Goal: Task Accomplishment & Management: Manage account settings

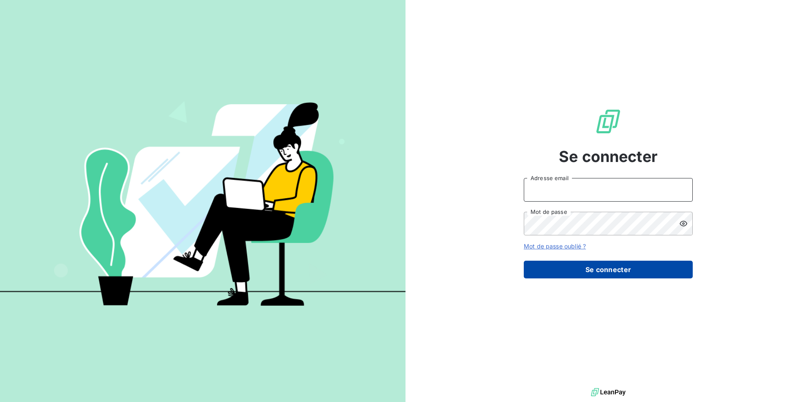
type input "abonnefois@givvol.fr"
click at [615, 265] on button "Se connecter" at bounding box center [608, 270] width 169 height 18
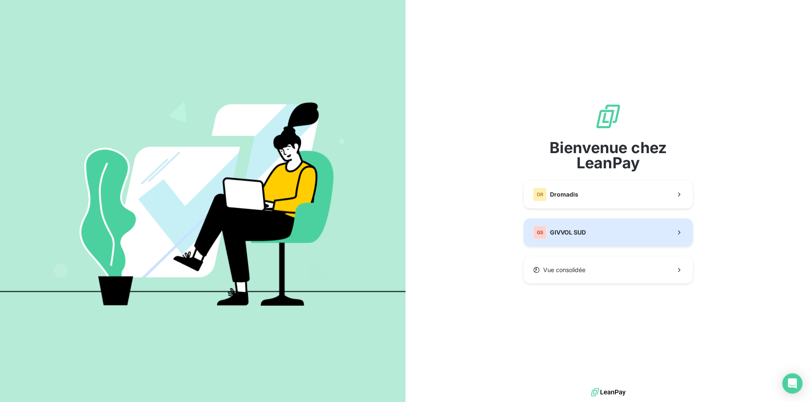
click at [592, 240] on button "GS GIVVOL SUD" at bounding box center [608, 233] width 169 height 28
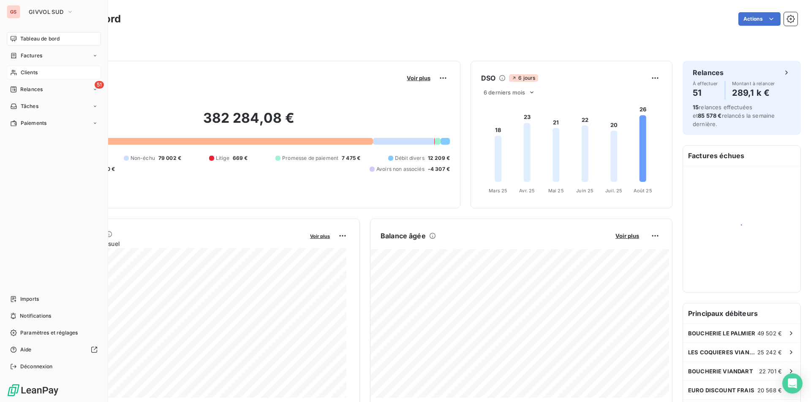
click at [35, 73] on span "Clients" at bounding box center [29, 73] width 17 height 8
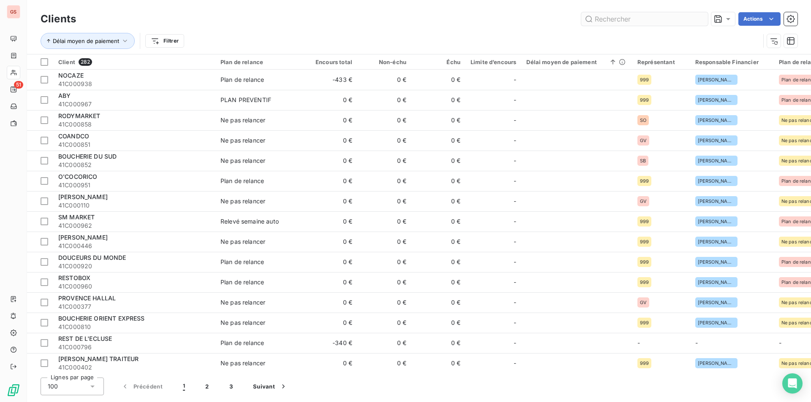
click at [614, 17] on input "text" at bounding box center [644, 19] width 127 height 14
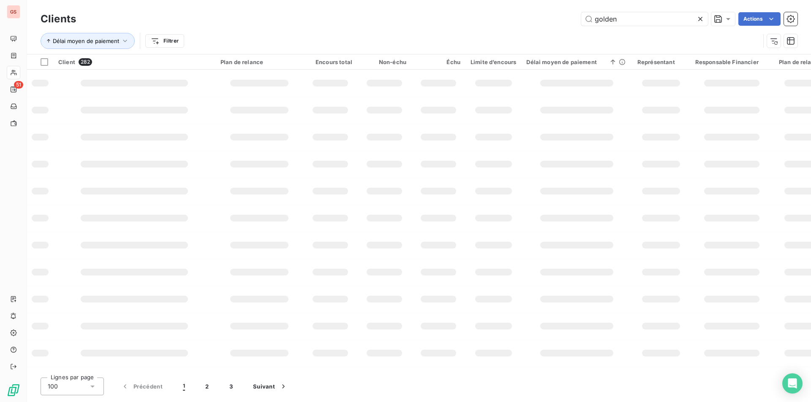
type input "golden"
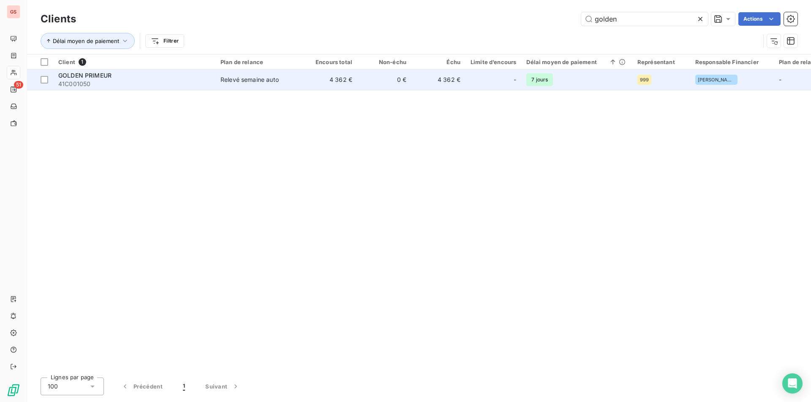
click at [84, 84] on span "41C001050" at bounding box center [134, 84] width 152 height 8
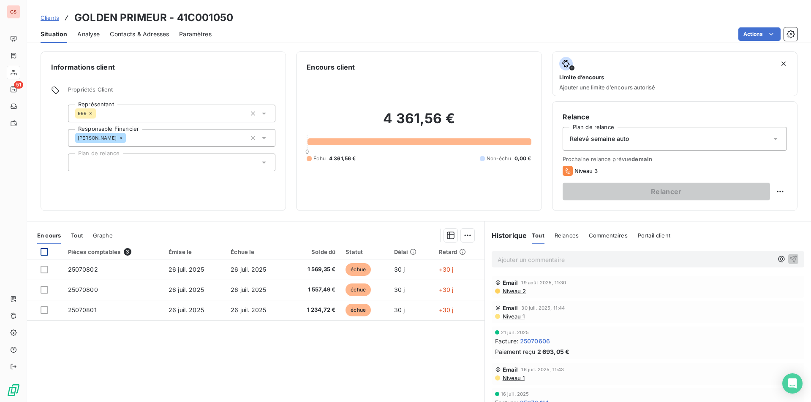
click at [45, 250] on div at bounding box center [45, 252] width 8 height 8
click at [467, 232] on html "GS 51 Clients GOLDEN PRIMEUR - 41C001050 Situation Analyse Contacts & Adresses …" at bounding box center [405, 201] width 811 height 402
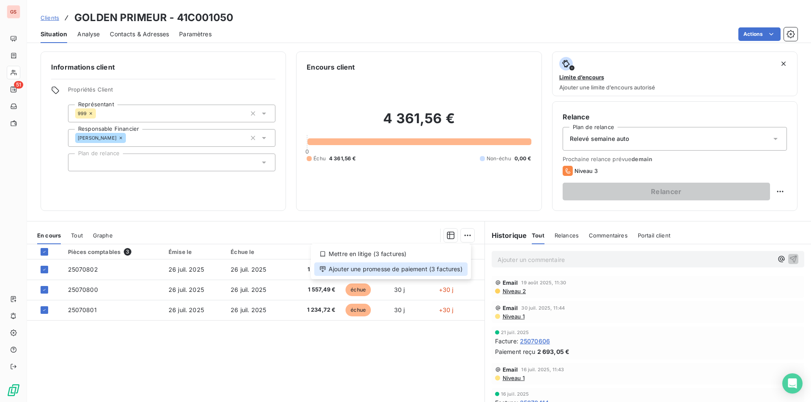
click at [432, 272] on div "Ajouter une promesse de paiement (3 factures)" at bounding box center [390, 270] width 153 height 14
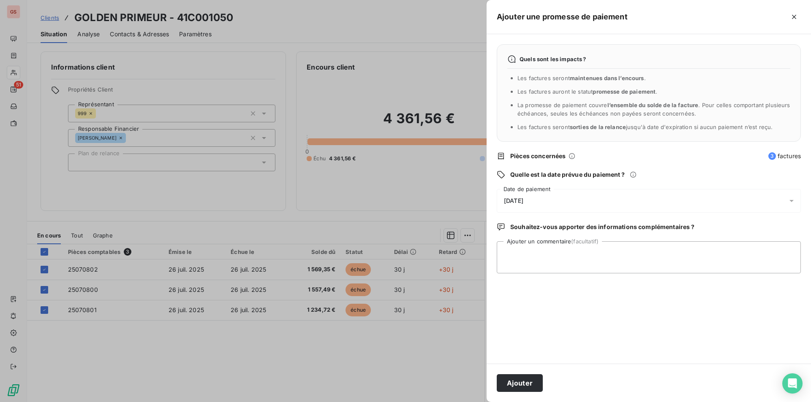
click at [549, 210] on div "[DATE]" at bounding box center [649, 201] width 304 height 24
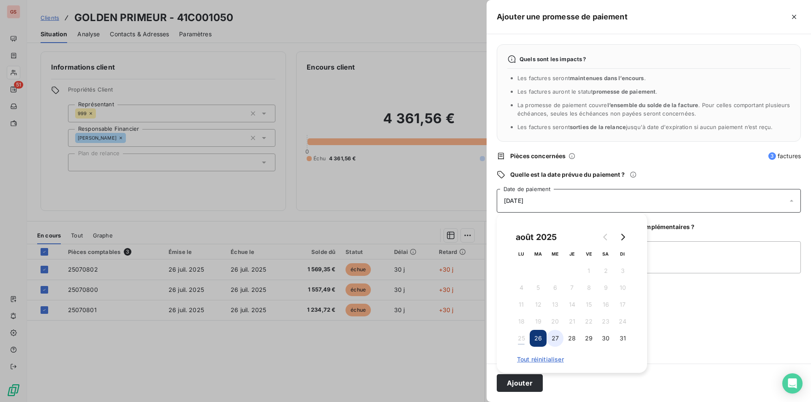
click at [554, 343] on button "27" at bounding box center [554, 338] width 17 height 17
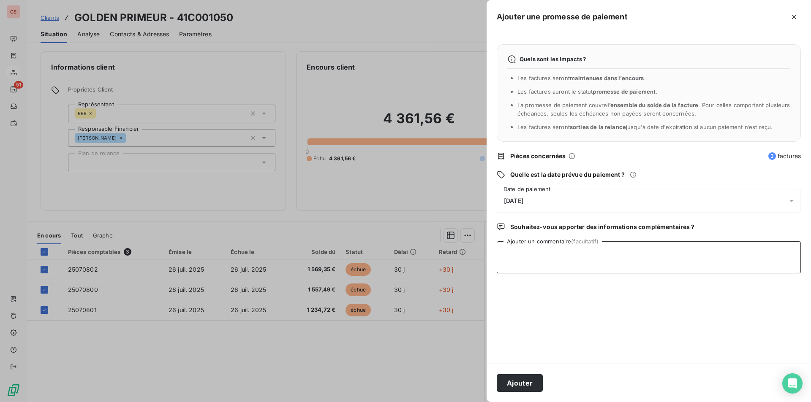
click at [668, 258] on textarea "Ajouter un commentaire (facultatif)" at bounding box center [649, 258] width 304 height 32
type textarea "virt"
click at [517, 386] on button "Ajouter" at bounding box center [520, 384] width 46 height 18
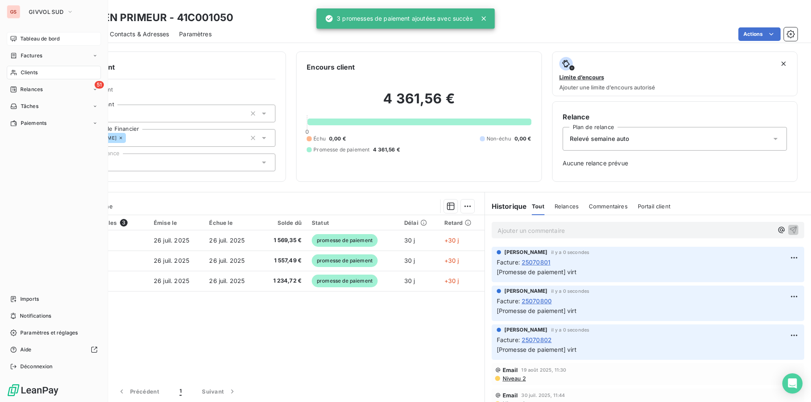
click at [29, 38] on span "Tableau de bord" at bounding box center [39, 39] width 39 height 8
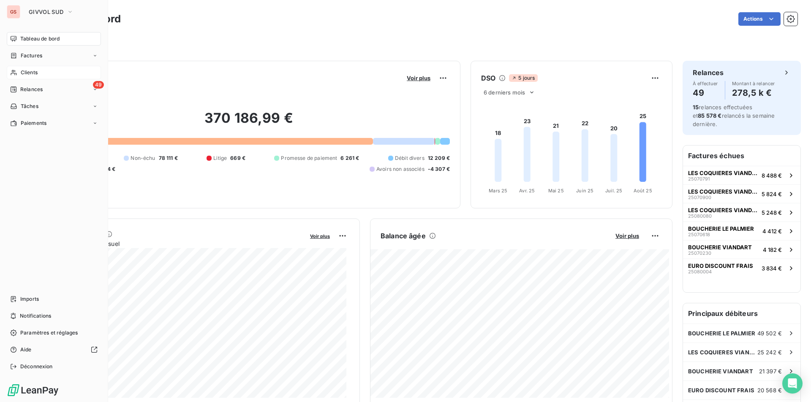
click at [17, 75] on icon at bounding box center [13, 72] width 7 height 7
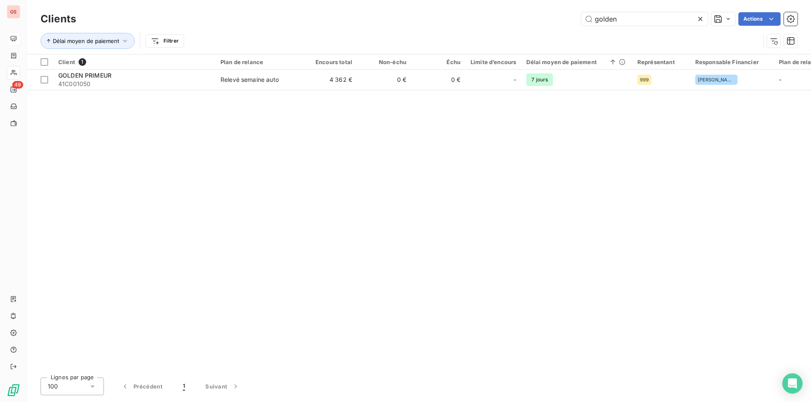
drag, startPoint x: 595, startPoint y: 18, endPoint x: 727, endPoint y: 31, distance: 133.2
click at [727, 33] on div "Clients golden Actions Délai moyen de paiement Filtrer" at bounding box center [419, 32] width 757 height 44
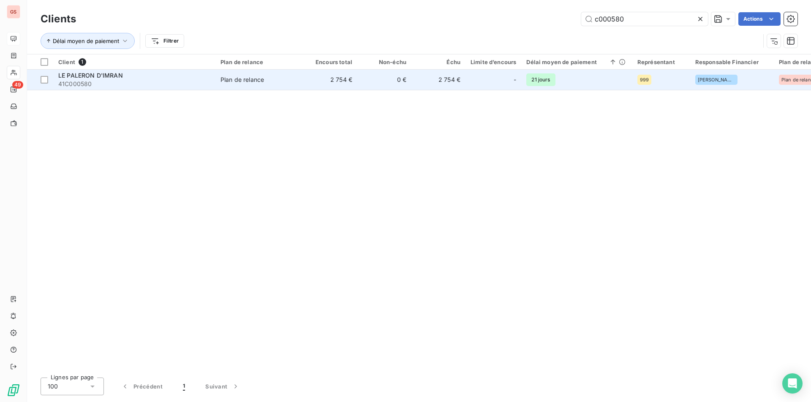
type input "c000580"
click at [114, 75] on span "LE PALERON D'IMRAN" at bounding box center [90, 75] width 65 height 7
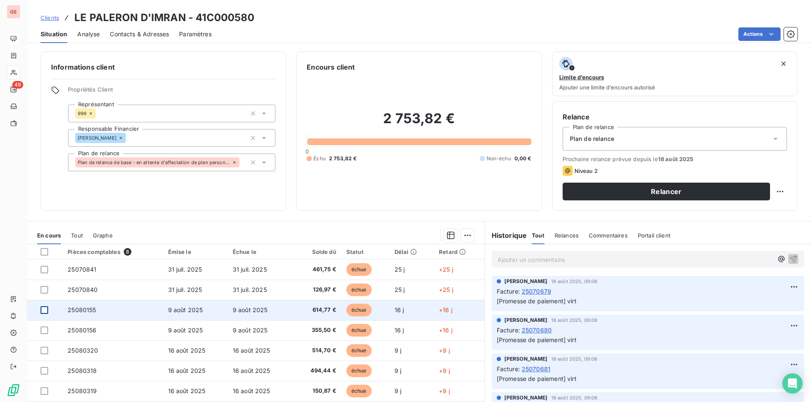
click at [41, 307] on div at bounding box center [45, 311] width 8 height 8
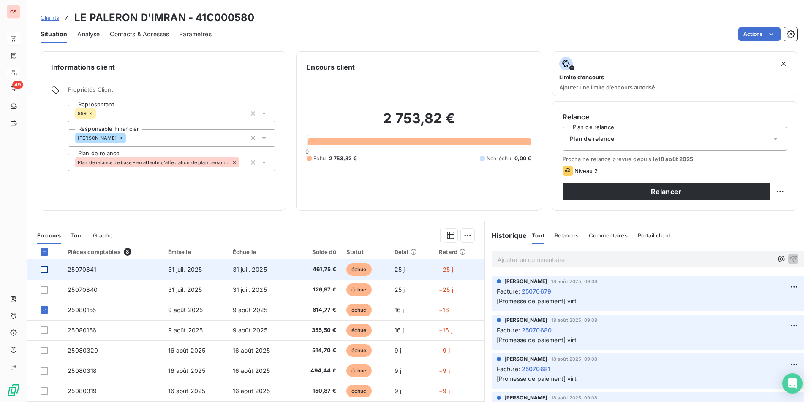
click at [44, 270] on div at bounding box center [45, 270] width 8 height 8
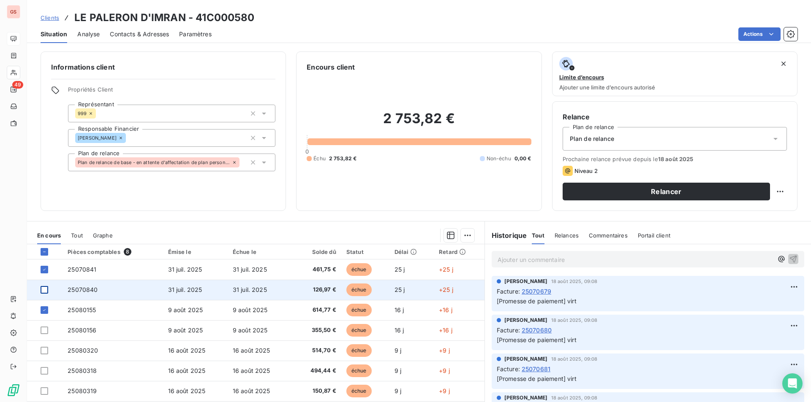
click at [44, 288] on div at bounding box center [45, 290] width 8 height 8
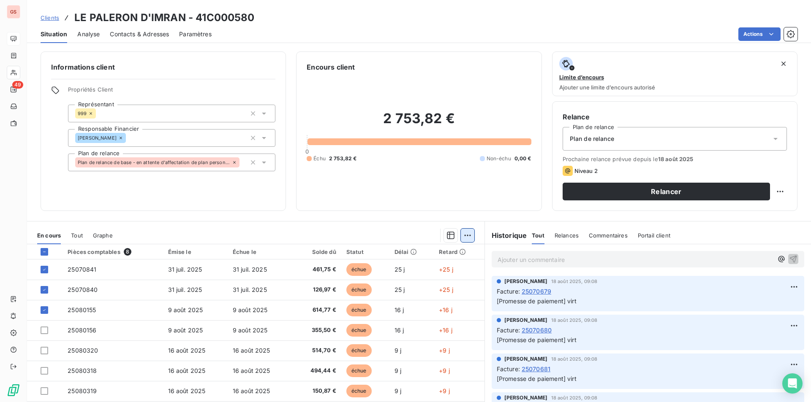
click at [464, 236] on html "GS 49 Clients LE PALERON D'IMRAN - 41C000580 Situation Analyse Contacts & Adres…" at bounding box center [405, 201] width 811 height 402
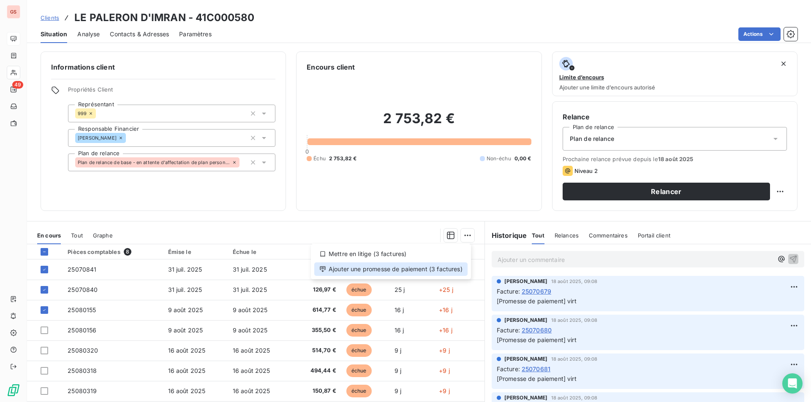
click at [443, 269] on div "Ajouter une promesse de paiement (3 factures)" at bounding box center [390, 270] width 153 height 14
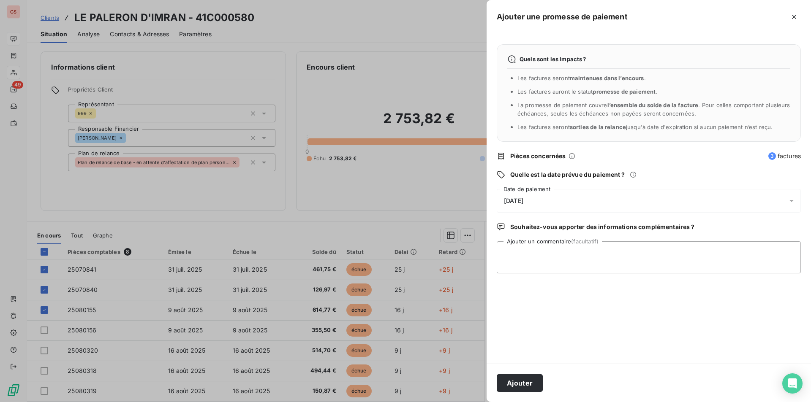
click at [540, 204] on div "[DATE]" at bounding box center [649, 201] width 304 height 24
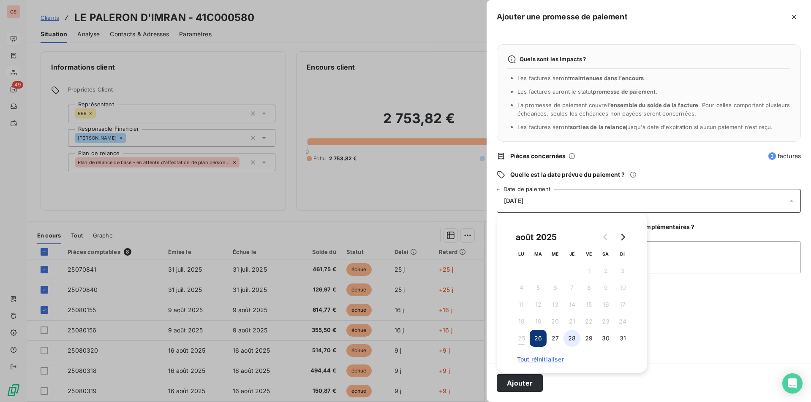
click at [569, 343] on button "28" at bounding box center [571, 338] width 17 height 17
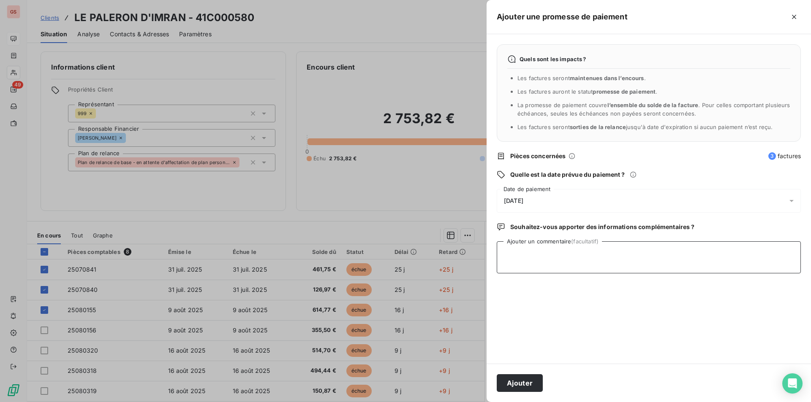
click at [690, 272] on textarea "Ajouter un commentaire (facultatif)" at bounding box center [649, 258] width 304 height 32
type textarea "virt"
click at [539, 385] on button "Ajouter" at bounding box center [520, 384] width 46 height 18
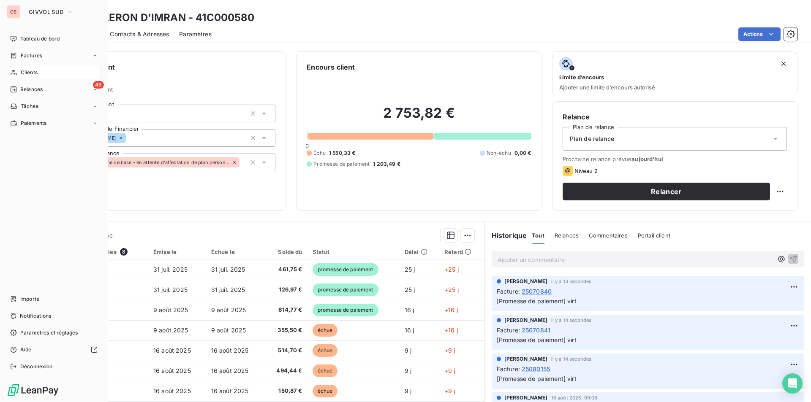
click at [34, 73] on span "Clients" at bounding box center [29, 73] width 17 height 8
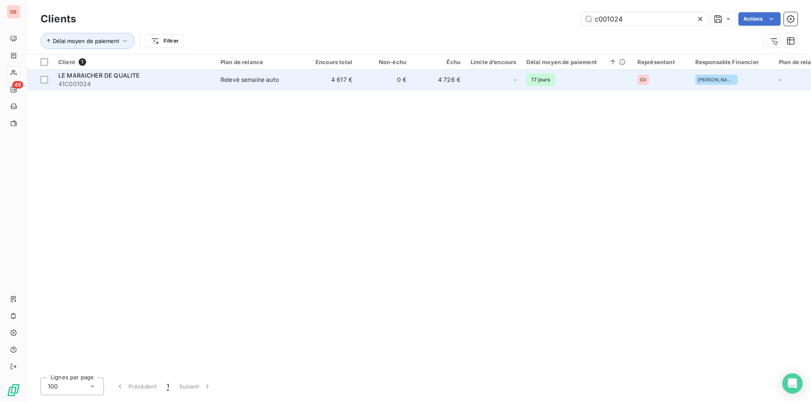
type input "c001024"
click at [315, 86] on td "4 617 €" at bounding box center [330, 80] width 54 height 20
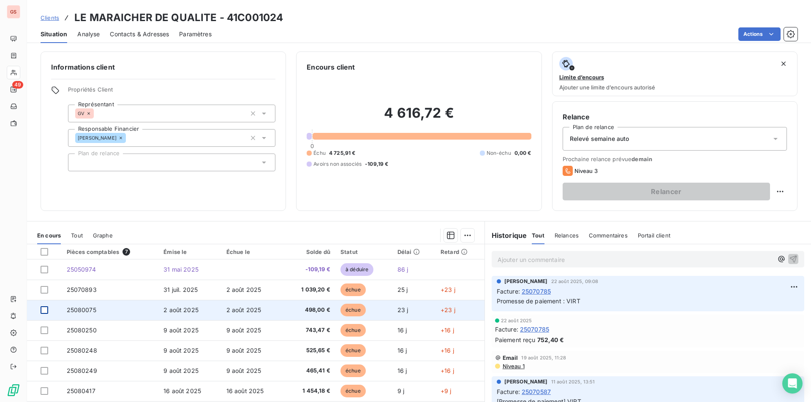
click at [42, 310] on div at bounding box center [45, 311] width 8 height 8
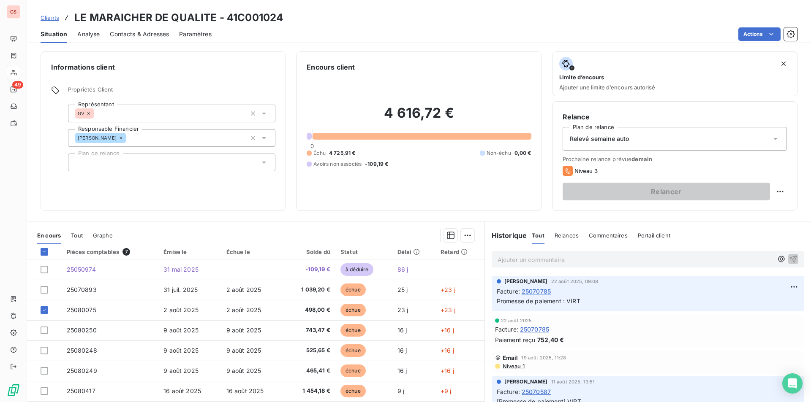
click at [471, 236] on div "En cours Tout Graphe" at bounding box center [255, 236] width 457 height 18
click at [467, 237] on html "GS 49 Clients LE MARAICHER DE QUALITE - 41C001024 Situation Analyse Contacts & …" at bounding box center [405, 201] width 811 height 402
click at [436, 272] on div "Ajouter une promesse de paiement (1 facture)" at bounding box center [392, 270] width 149 height 14
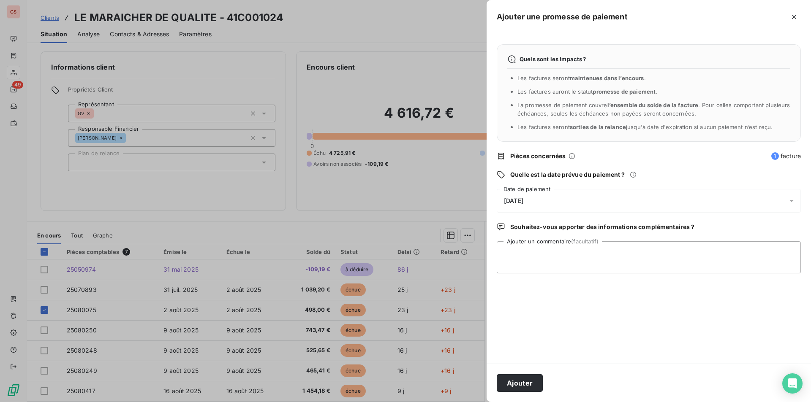
click at [565, 198] on div "[DATE]" at bounding box center [649, 201] width 304 height 24
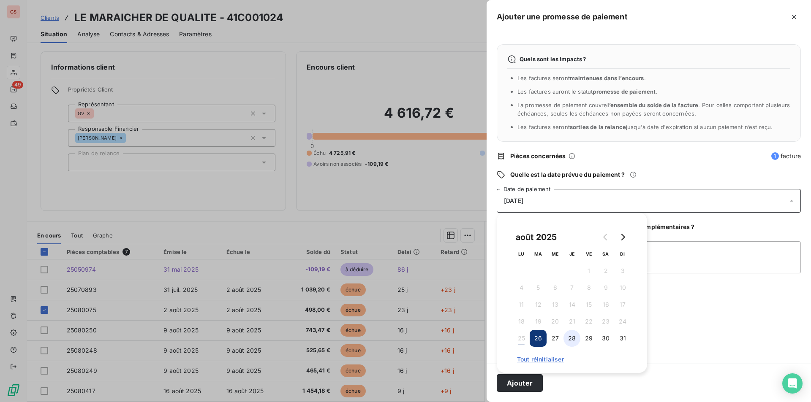
click at [571, 338] on button "28" at bounding box center [571, 338] width 17 height 17
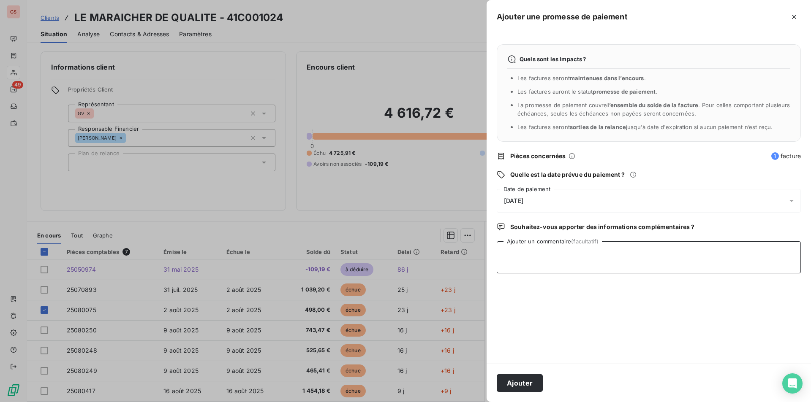
click at [702, 253] on textarea "Ajouter un commentaire (facultatif)" at bounding box center [649, 258] width 304 height 32
type textarea "virt"
click at [541, 386] on button "Ajouter" at bounding box center [520, 384] width 46 height 18
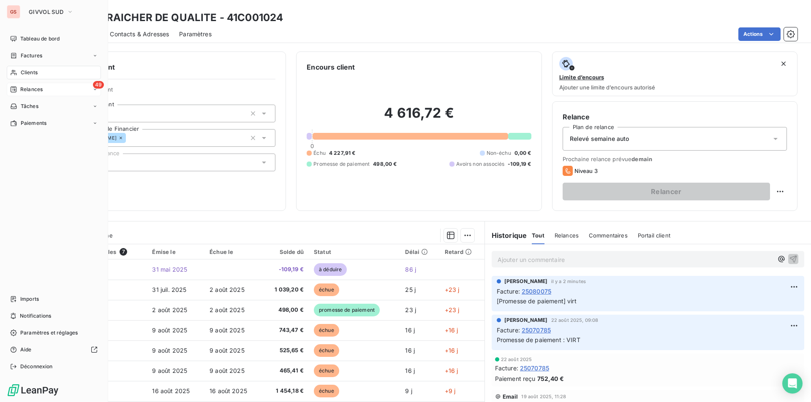
click at [28, 87] on span "Relances" at bounding box center [31, 90] width 22 height 8
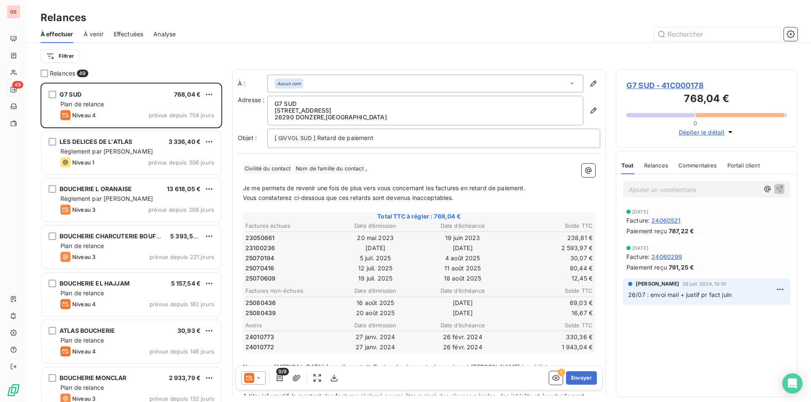
scroll to position [313, 175]
click at [137, 35] on span "Effectuées" at bounding box center [129, 34] width 30 height 8
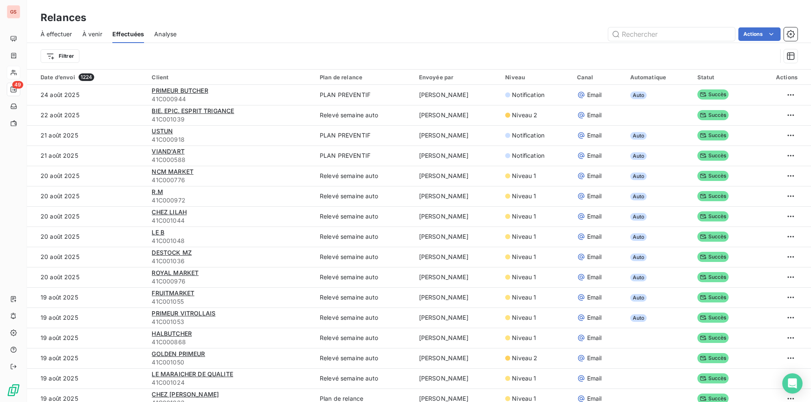
click at [92, 31] on span "À venir" at bounding box center [92, 34] width 20 height 8
